Goal: Task Accomplishment & Management: Use online tool/utility

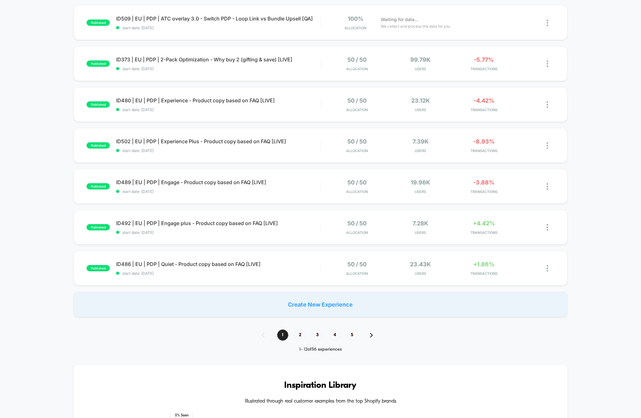
scroll to position [370, 0]
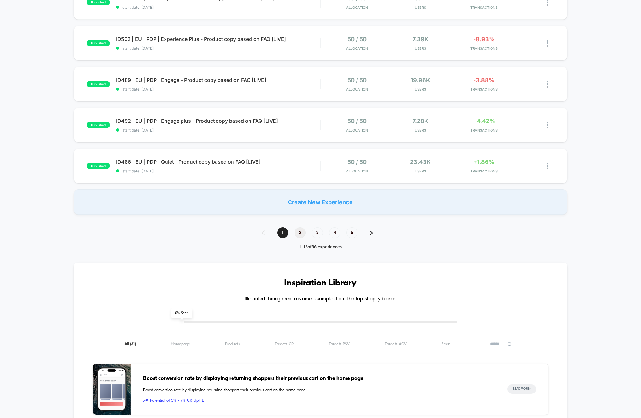
click at [298, 231] on span "2" at bounding box center [300, 232] width 11 height 11
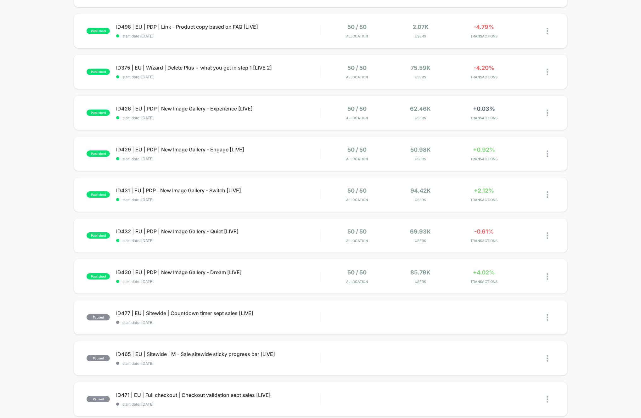
scroll to position [138, 0]
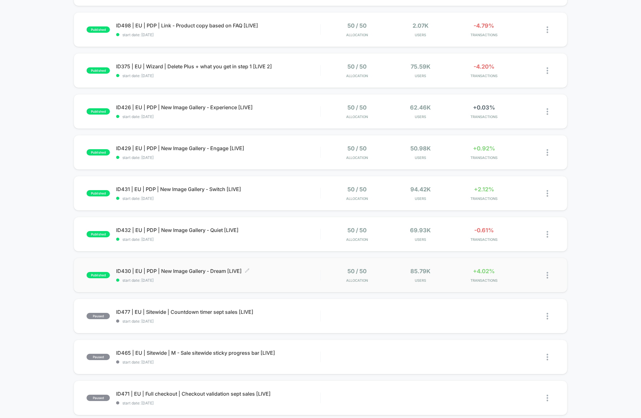
click at [219, 272] on span "ID430 | EU | PDP | New Image Gallery - Dream [LIVE] Click to edit experience de…" at bounding box center [218, 271] width 204 height 6
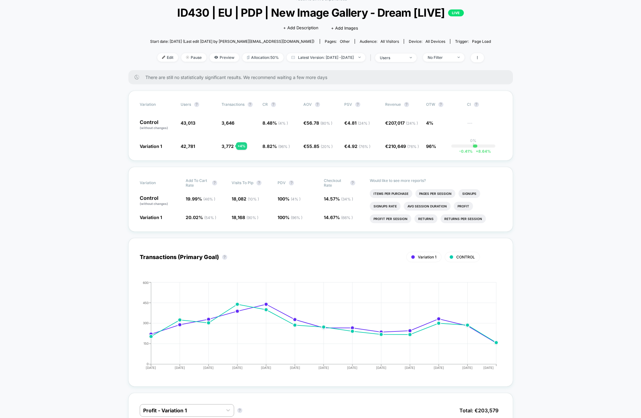
scroll to position [41, 0]
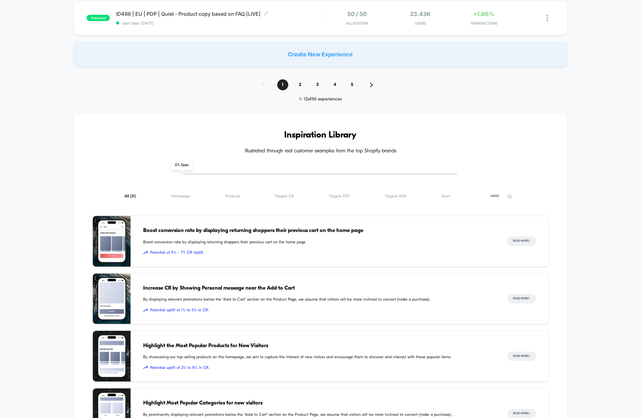
scroll to position [556, 0]
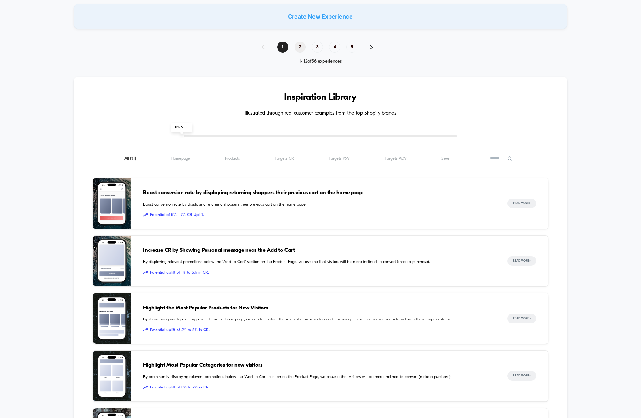
click at [301, 48] on span "2" at bounding box center [300, 47] width 11 height 11
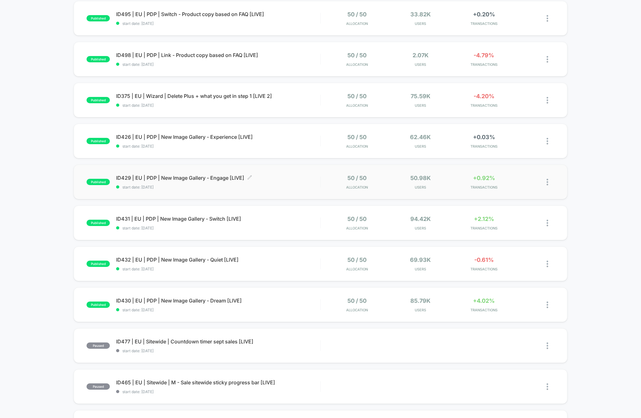
scroll to position [0, 0]
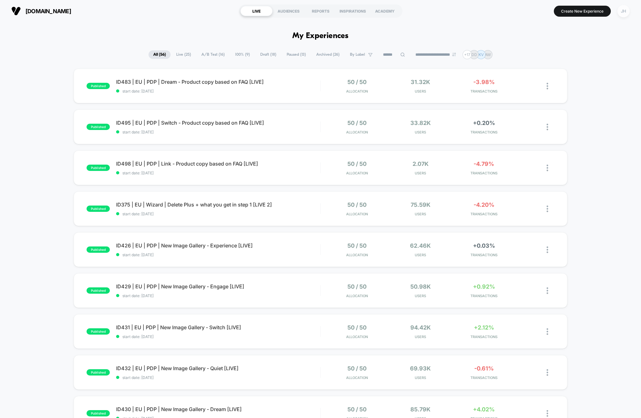
click at [625, 12] on div "JH" at bounding box center [623, 11] width 12 height 12
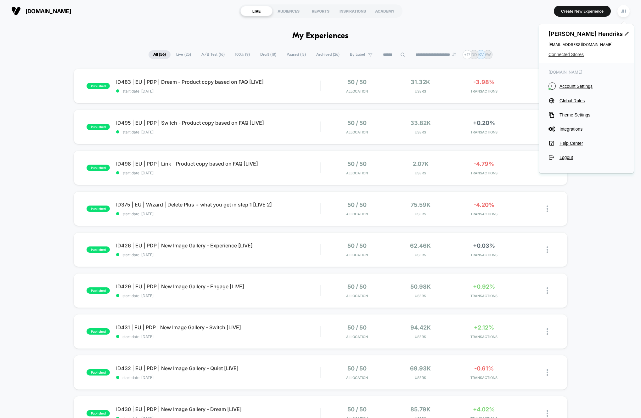
click at [567, 54] on span "Connected Stores" at bounding box center [587, 54] width 76 height 5
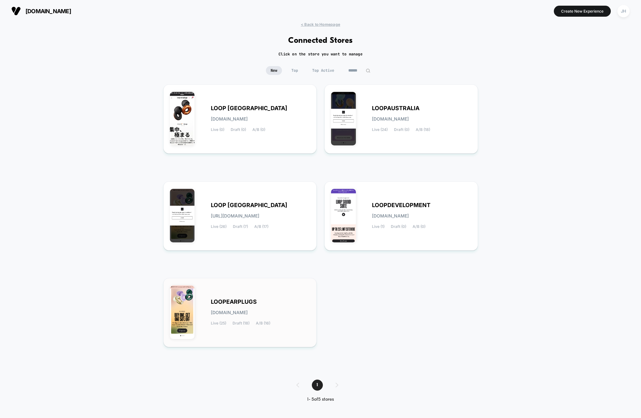
click at [216, 297] on div "LOOPEARPLUGS [DOMAIN_NAME] Live (25) Draft (18) A/B (16)" at bounding box center [240, 312] width 140 height 56
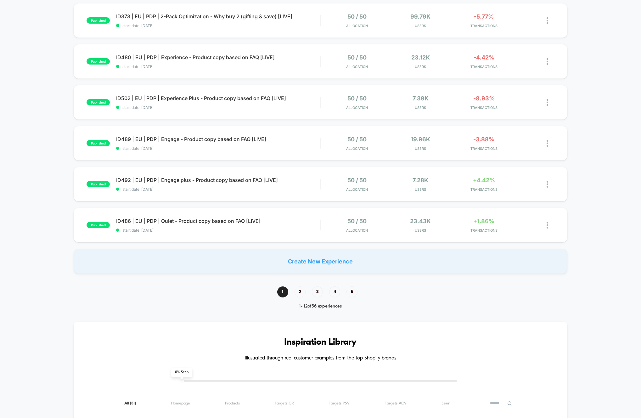
scroll to position [391, 0]
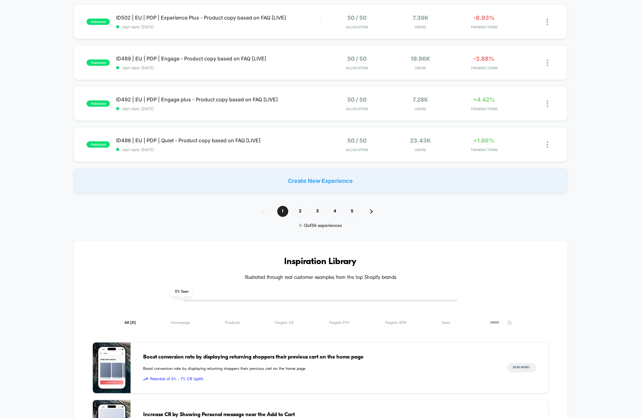
click at [303, 217] on div "1 2 3 4 5 1 - 12 of 56 experiences" at bounding box center [321, 217] width 130 height 23
click at [302, 210] on span "2" at bounding box center [300, 211] width 11 height 11
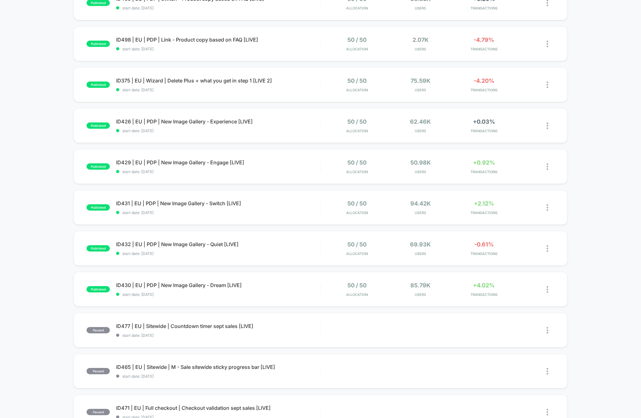
scroll to position [0, 0]
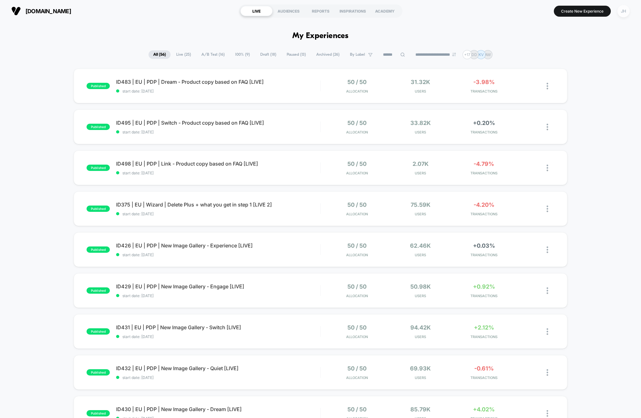
click at [620, 8] on div "JH" at bounding box center [623, 11] width 12 height 12
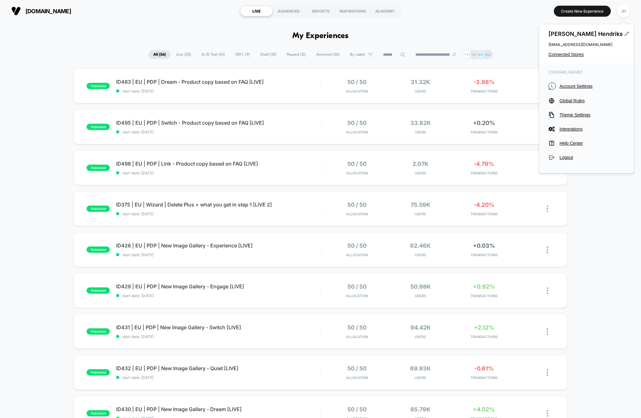
click at [560, 57] on div "[PERSON_NAME] [PERSON_NAME][EMAIL_ADDRESS][DOMAIN_NAME] Connected Stores" at bounding box center [586, 43] width 95 height 39
click at [560, 56] on span "Connected Stores" at bounding box center [587, 54] width 76 height 5
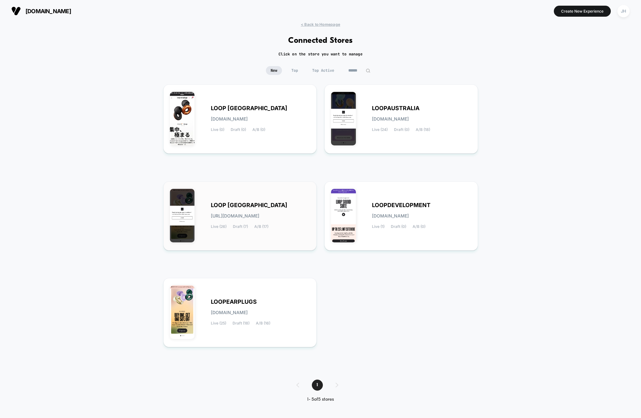
click at [232, 199] on div "LOOP [GEOGRAPHIC_DATA] [URL][DOMAIN_NAME] Live (26) Draft (7) A/B (17)" at bounding box center [240, 216] width 140 height 56
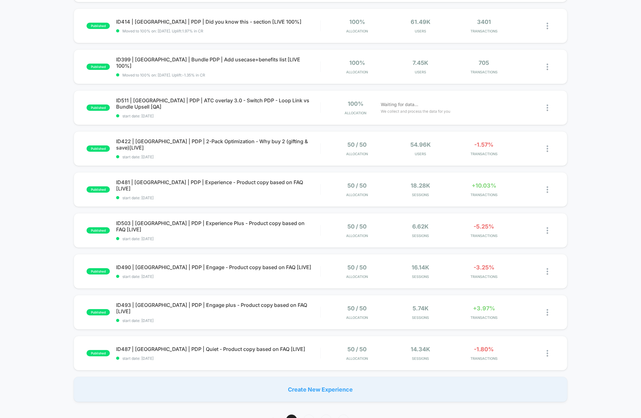
scroll to position [291, 0]
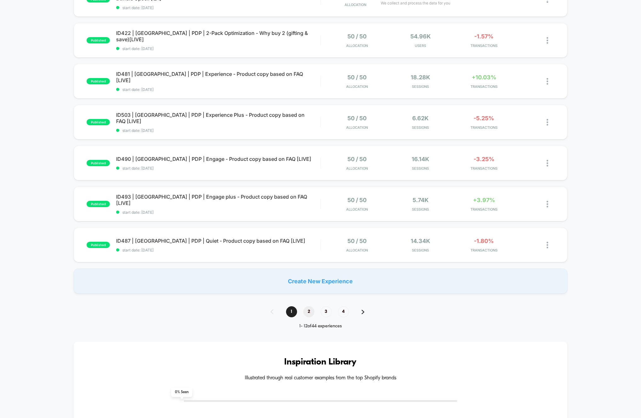
click at [306, 313] on span "2" at bounding box center [308, 311] width 11 height 11
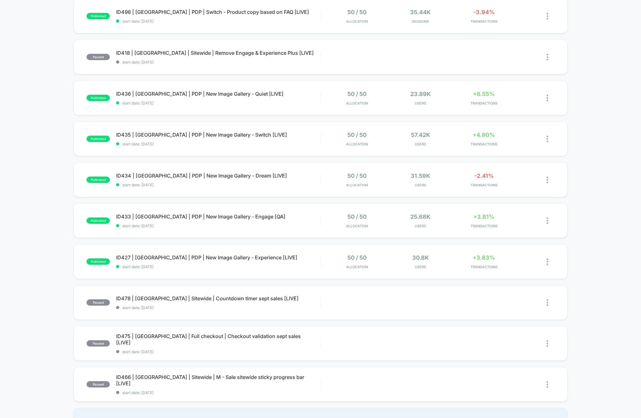
scroll to position [148, 0]
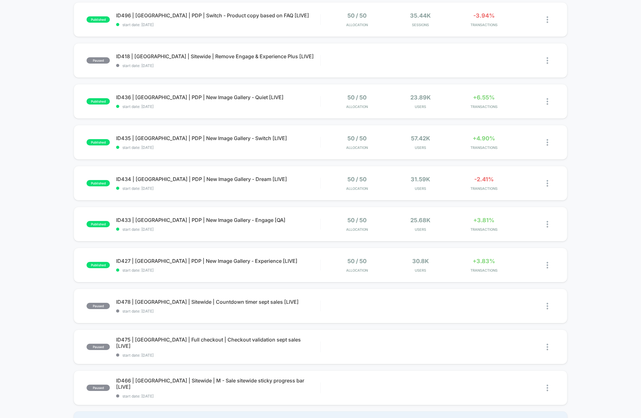
click at [54, 179] on div "published ID484 | [GEOGRAPHIC_DATA] | PDP | Dream - Product copy based on FAQ […" at bounding box center [320, 178] width 641 height 516
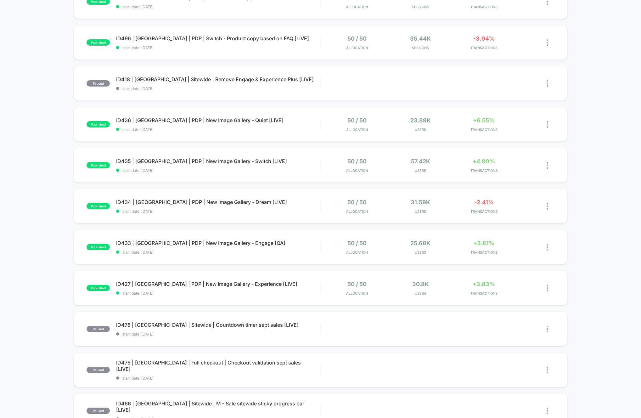
scroll to position [123, 0]
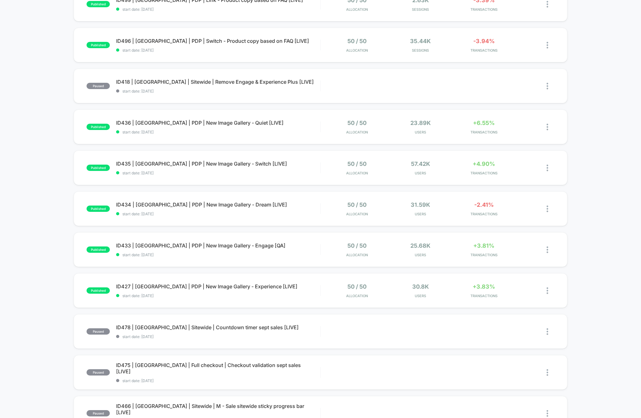
click at [54, 179] on div "published ID484 | [GEOGRAPHIC_DATA] | PDP | Dream - Product copy based on FAQ […" at bounding box center [320, 204] width 641 height 516
click at [188, 166] on span "ID435 | [GEOGRAPHIC_DATA] | PDP | New Image Gallery - Switch [LIVE] Click to ed…" at bounding box center [218, 163] width 204 height 6
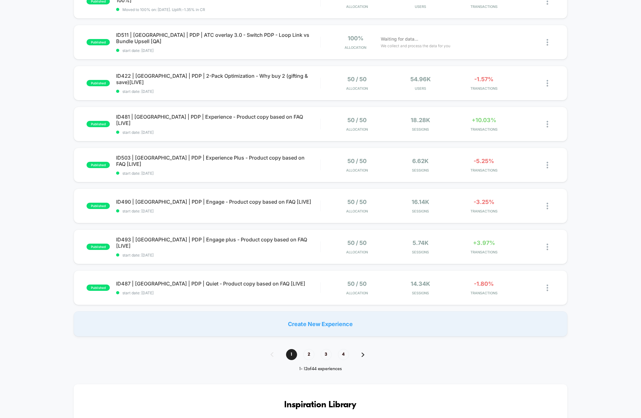
scroll to position [413, 0]
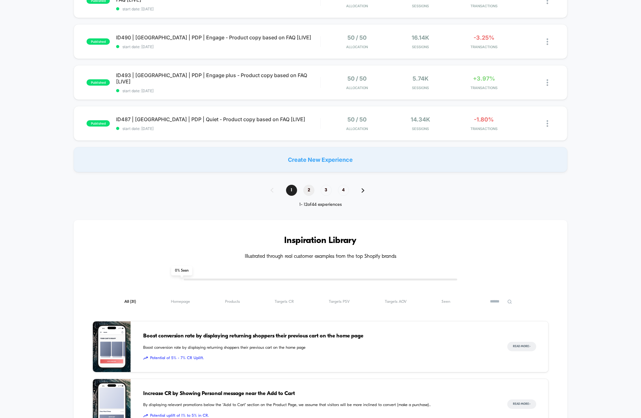
click at [306, 188] on span "2" at bounding box center [308, 190] width 11 height 11
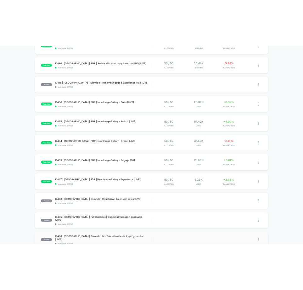
scroll to position [127, 0]
